Goal: Task Accomplishment & Management: Use online tool/utility

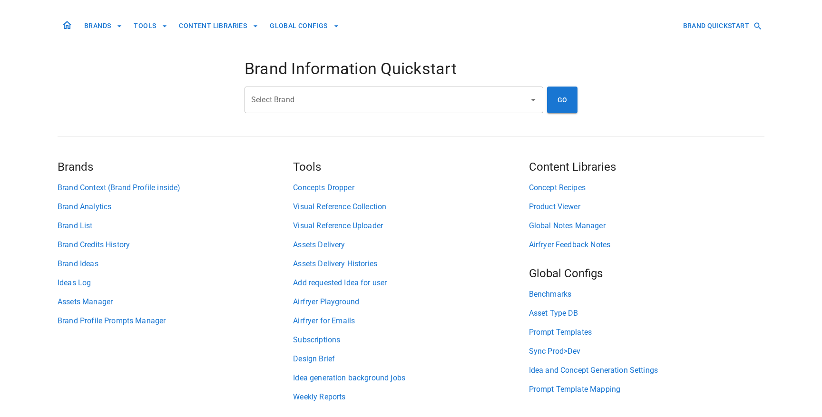
click at [307, 97] on input "Select Brand" at bounding box center [387, 100] width 276 height 18
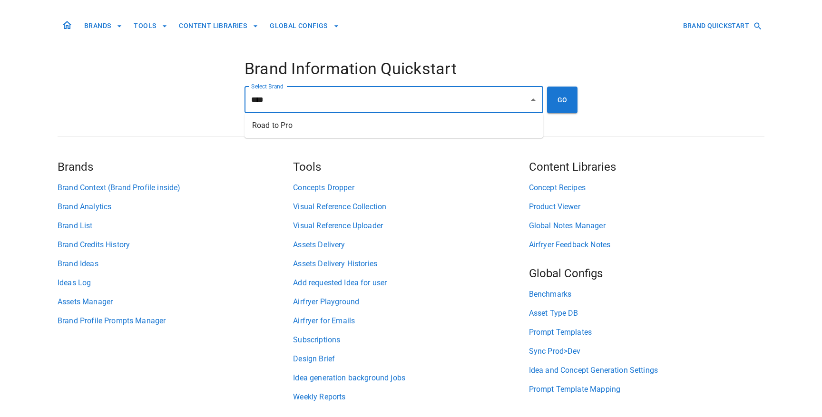
click at [381, 132] on li "Road to Pro" at bounding box center [393, 125] width 299 height 17
type input "**********"
click at [561, 97] on button "GO" at bounding box center [562, 100] width 30 height 27
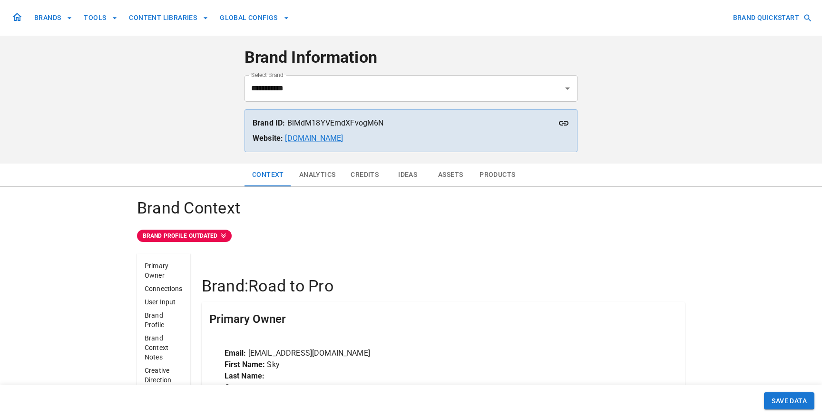
click at [495, 171] on button "Products" at bounding box center [497, 175] width 51 height 23
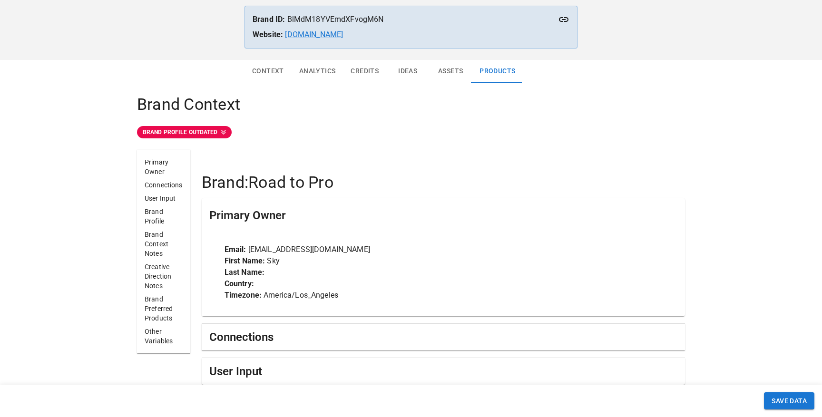
scroll to position [105, 0]
click at [484, 72] on button "Products" at bounding box center [497, 69] width 51 height 23
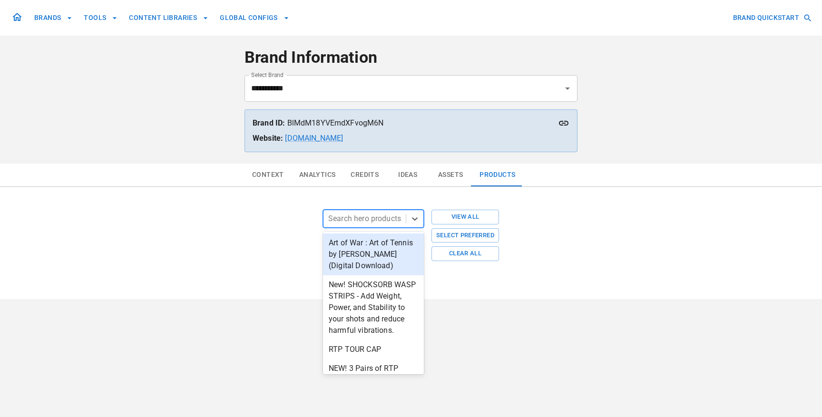
click at [375, 221] on div at bounding box center [364, 218] width 73 height 13
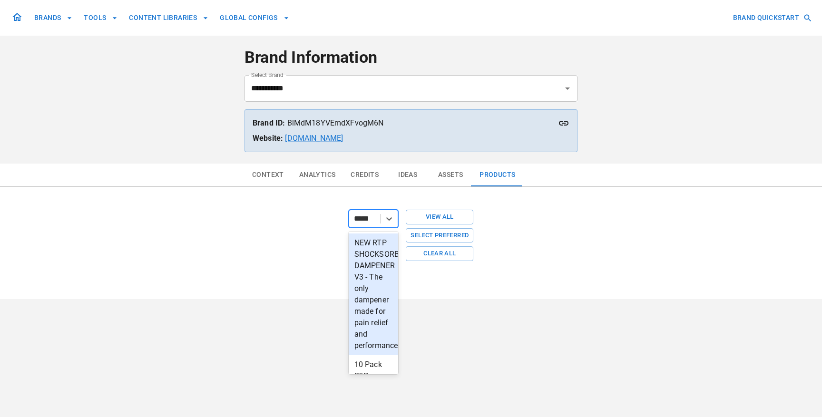
type input "******"
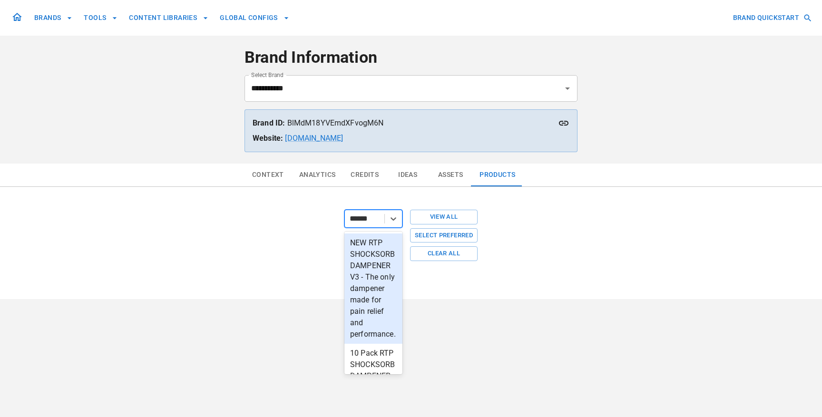
click at [379, 309] on div "NEW RTP SHOCKSORB DAMPENER V3 - The only dampener made for pain relief and perf…" at bounding box center [373, 289] width 58 height 110
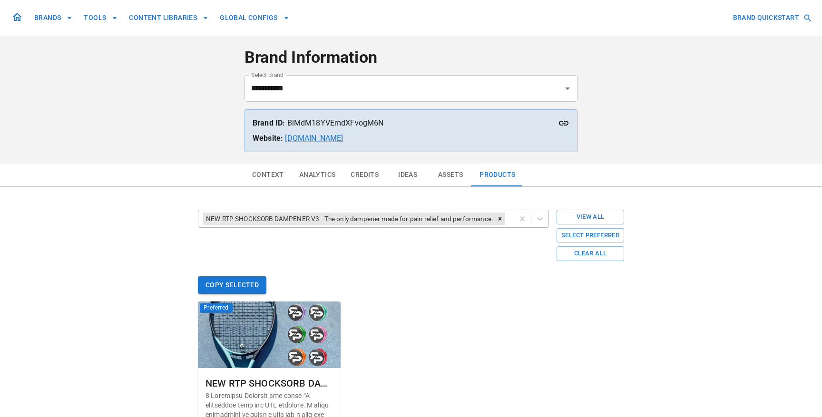
click at [511, 218] on div "NEW RTP SHOCKSORB DAMPENER V3 - The only dampener made for pain relief and perf…" at bounding box center [355, 218] width 315 height 17
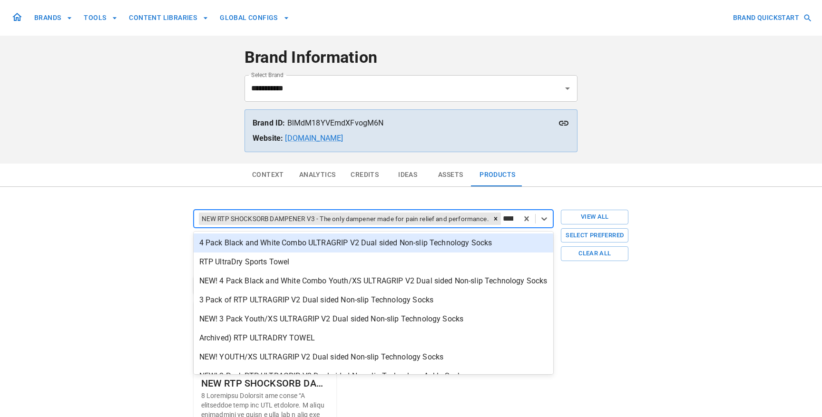
type input "*****"
click at [487, 249] on div "4 Pack Black and White Combo ULTRAGRIP V2 Dual sided Non-slip Technology Socks" at bounding box center [373, 243] width 367 height 19
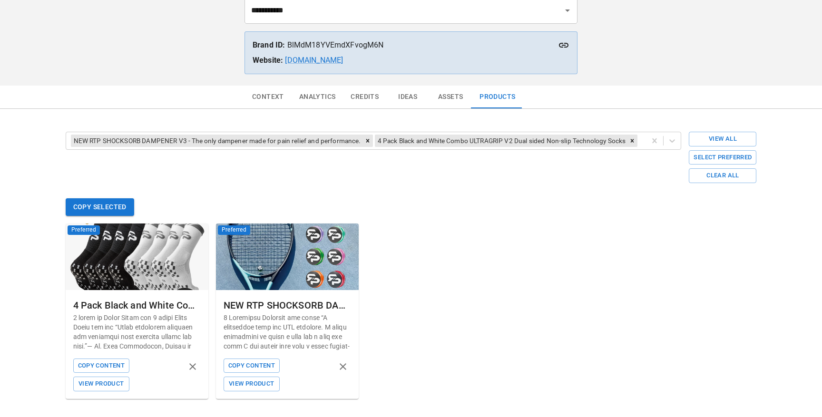
scroll to position [83, 0]
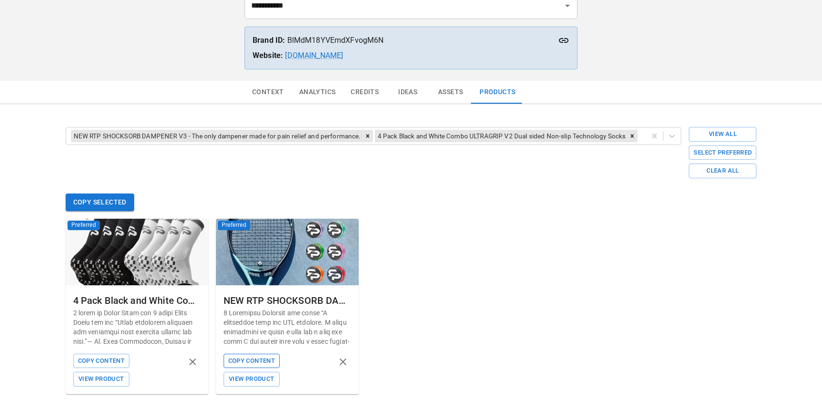
click at [240, 361] on button "Copy Content" at bounding box center [252, 361] width 56 height 15
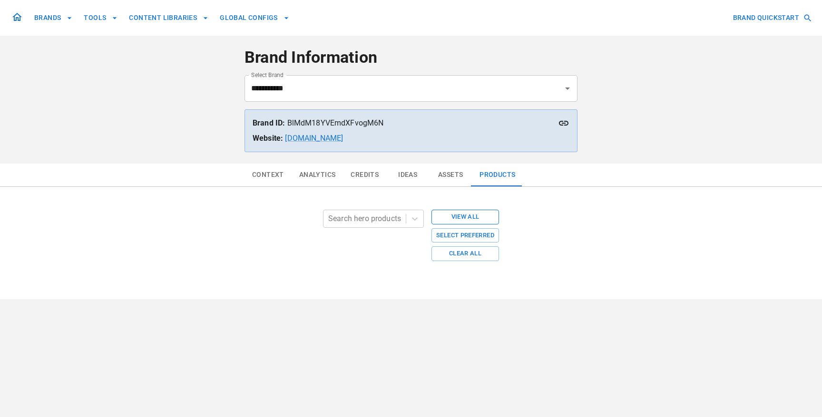
click at [476, 219] on button "View All" at bounding box center [465, 217] width 68 height 15
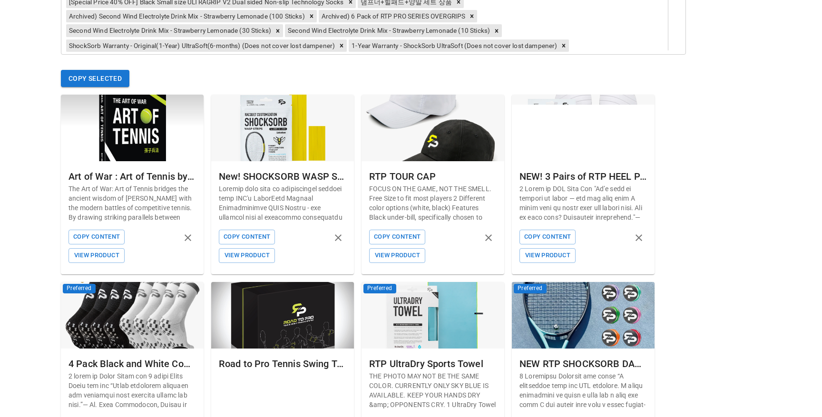
scroll to position [606, 0]
